Goal: Information Seeking & Learning: Understand process/instructions

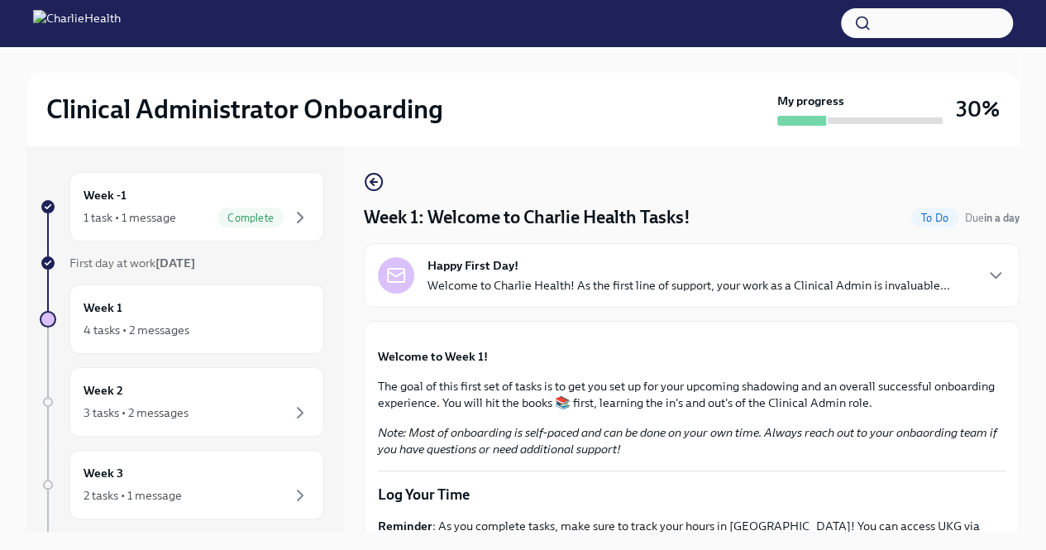
scroll to position [1808, 0]
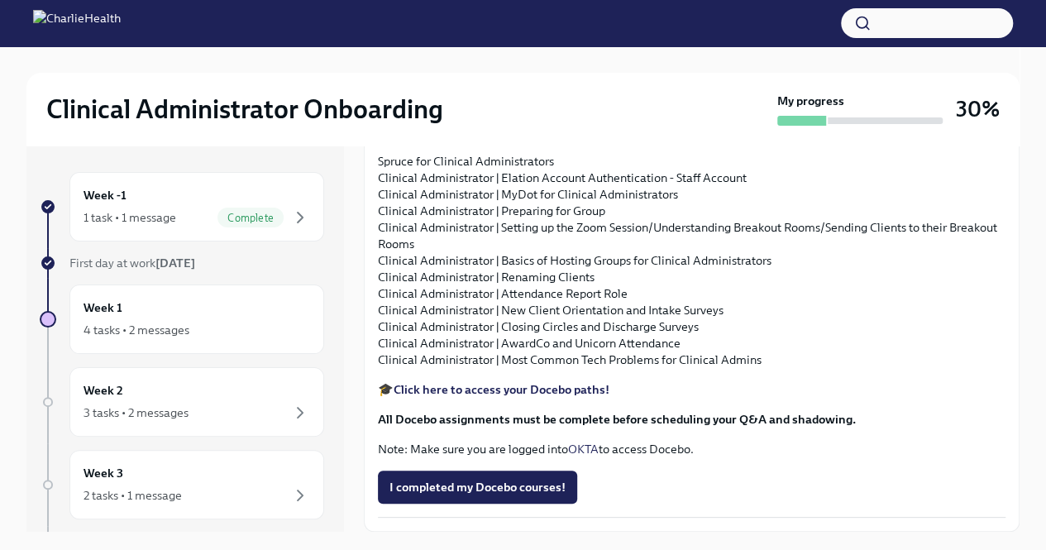
click at [630, 357] on p "Spruce for Clinical Administrators Clinical Administrator | Elation Account Aut…" at bounding box center [692, 260] width 628 height 215
drag, startPoint x: 620, startPoint y: 345, endPoint x: 366, endPoint y: 352, distance: 254.9
copy p "Clinical Administrator | Preparing for Group"
click at [948, 365] on p "Spruce for Clinical Administrators Clinical Administrator | Elation Account Aut…" at bounding box center [692, 260] width 628 height 215
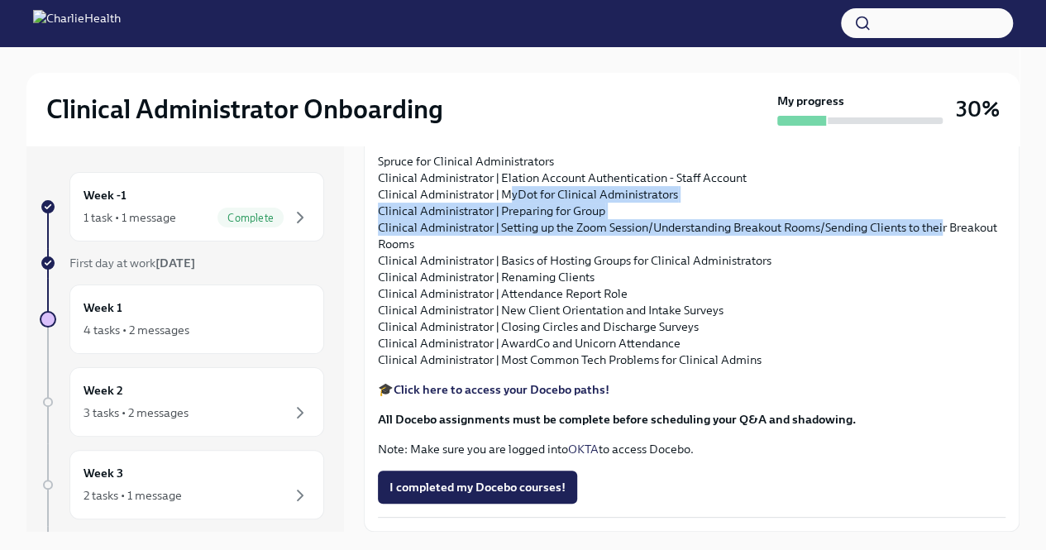
drag, startPoint x: 948, startPoint y: 365, endPoint x: 510, endPoint y: 333, distance: 438.7
click at [510, 333] on p "Spruce for Clinical Administrators Clinical Administrator | Elation Account Aut…" at bounding box center [692, 260] width 628 height 215
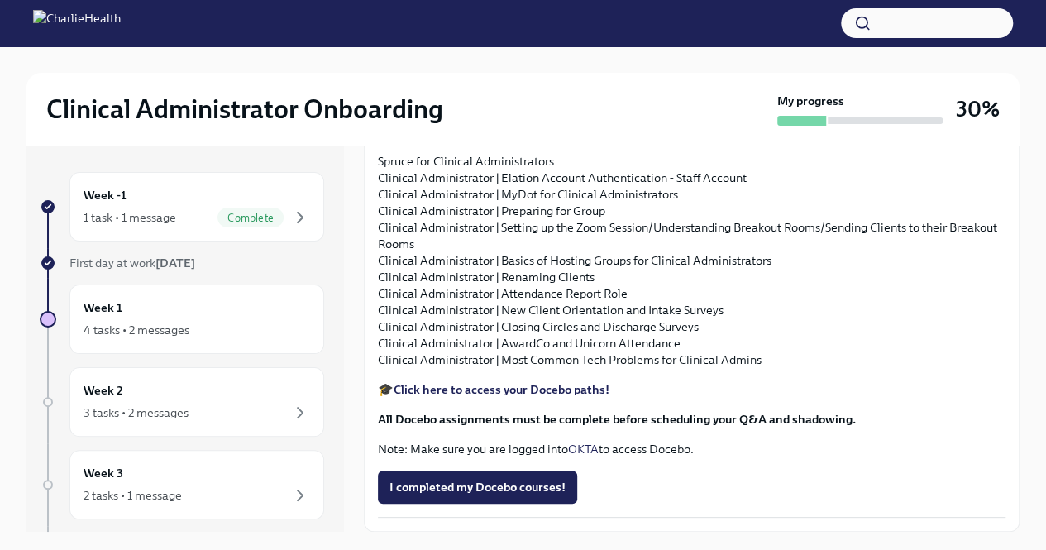
click at [483, 368] on p "Spruce for Clinical Administrators Clinical Administrator | Elation Account Aut…" at bounding box center [692, 260] width 628 height 215
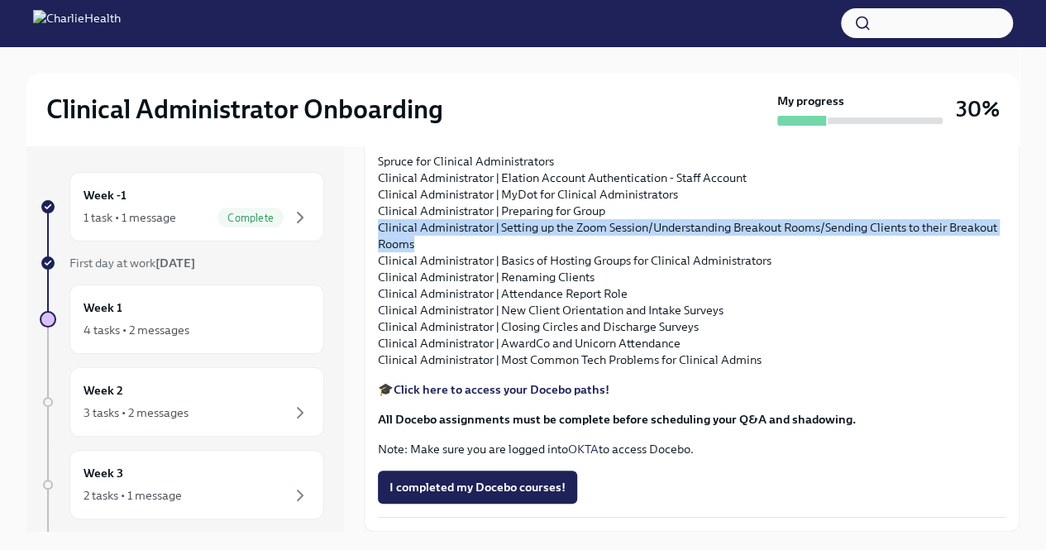
drag, startPoint x: 483, startPoint y: 374, endPoint x: 372, endPoint y: 362, distance: 111.5
copy p "Clinical Administrator | Setting up the Zoom Session/Understanding Breakout Roo…"
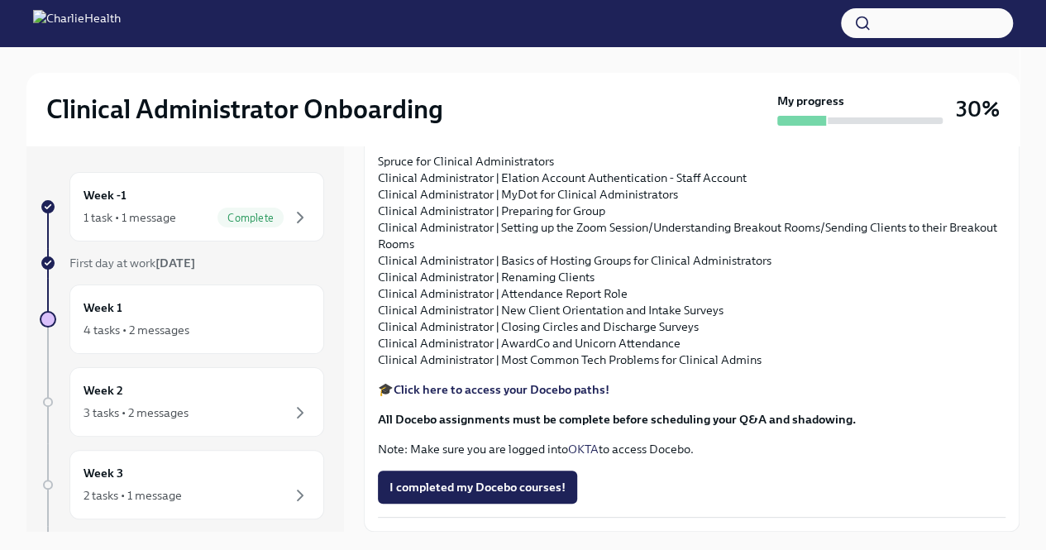
click at [771, 368] on p "Spruce for Clinical Administrators Clinical Administrator | Elation Account Aut…" at bounding box center [692, 260] width 628 height 215
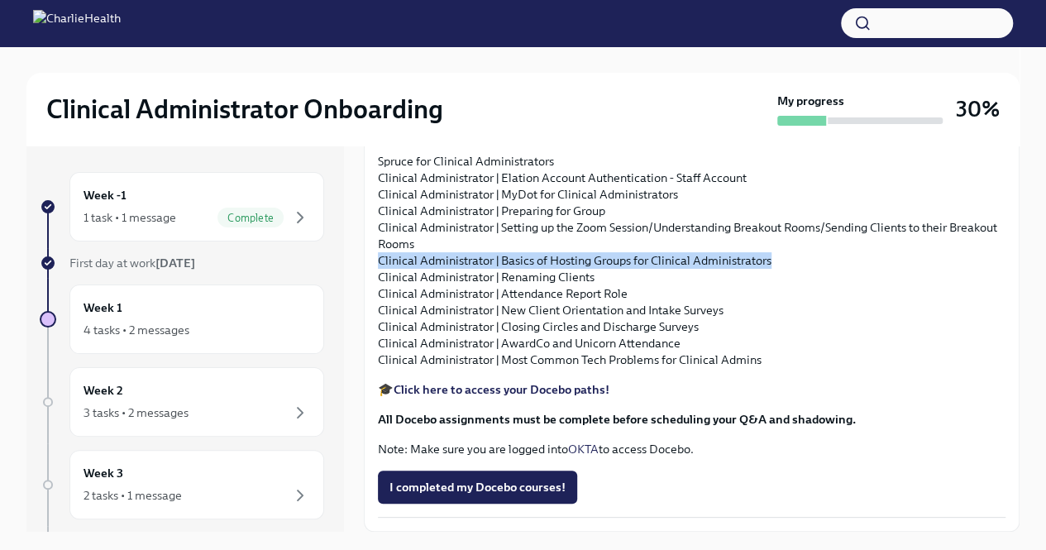
drag, startPoint x: 791, startPoint y: 398, endPoint x: 377, endPoint y: 404, distance: 413.7
